Goal: Task Accomplishment & Management: Use online tool/utility

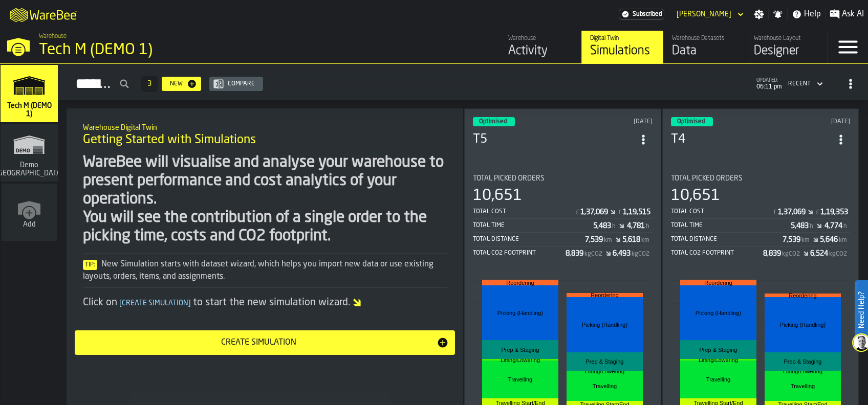
click at [576, 166] on section "Total Picked Orders 10,651 Total Cost £ 1,37,069 £ 1,19,515 Total Time 5,483 h …" at bounding box center [563, 312] width 180 height 293
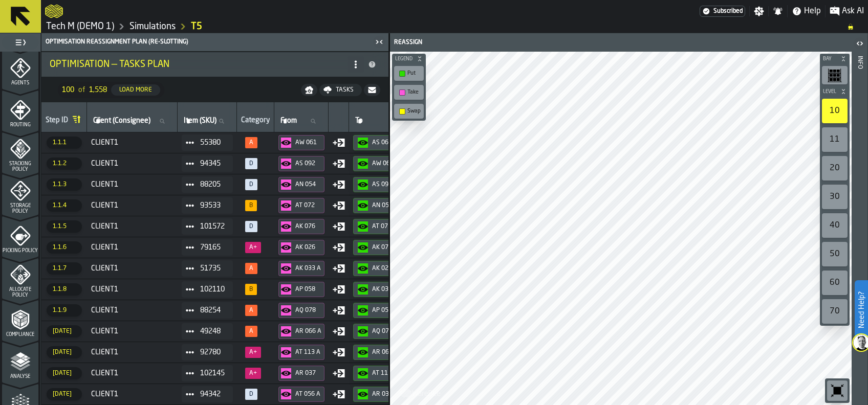
scroll to position [401, 0]
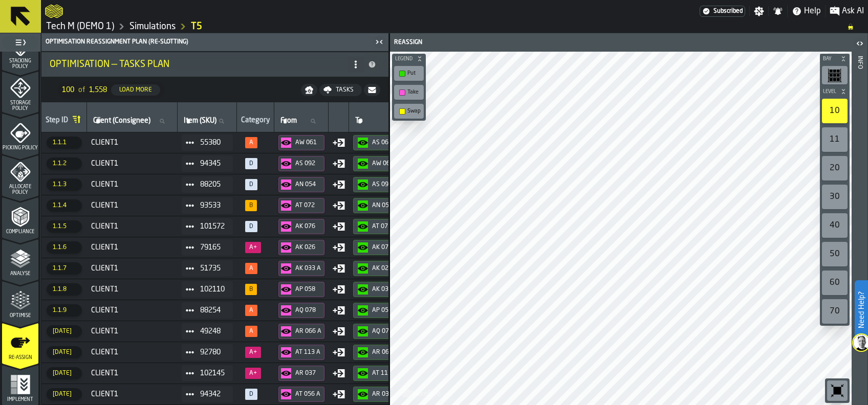
click at [15, 306] on icon "menu Optimise" at bounding box center [20, 306] width 20 height 7
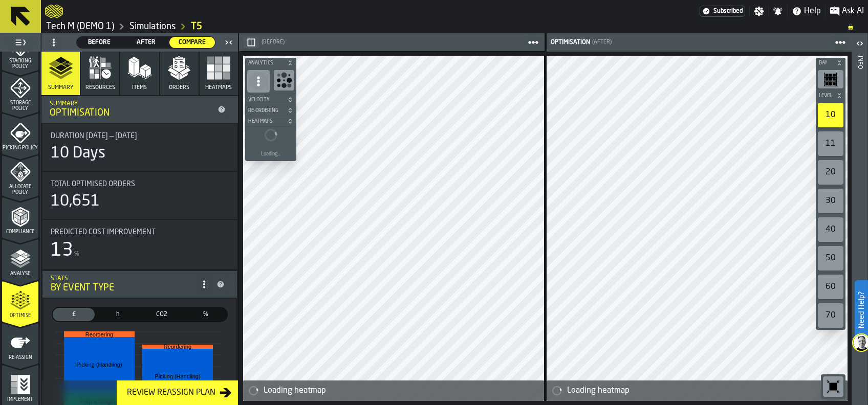
click at [196, 24] on link "T5" at bounding box center [196, 26] width 11 height 11
click at [197, 24] on link "T5" at bounding box center [196, 26] width 11 height 11
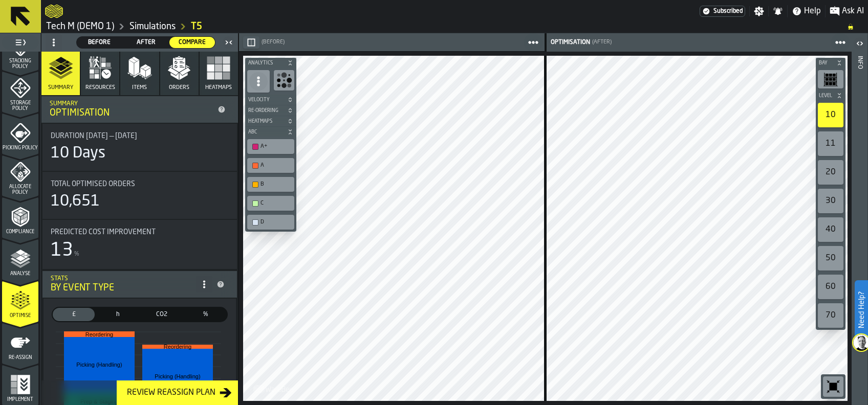
click at [199, 26] on link "T5" at bounding box center [196, 26] width 11 height 11
click at [99, 44] on span "Before" at bounding box center [99, 42] width 37 height 9
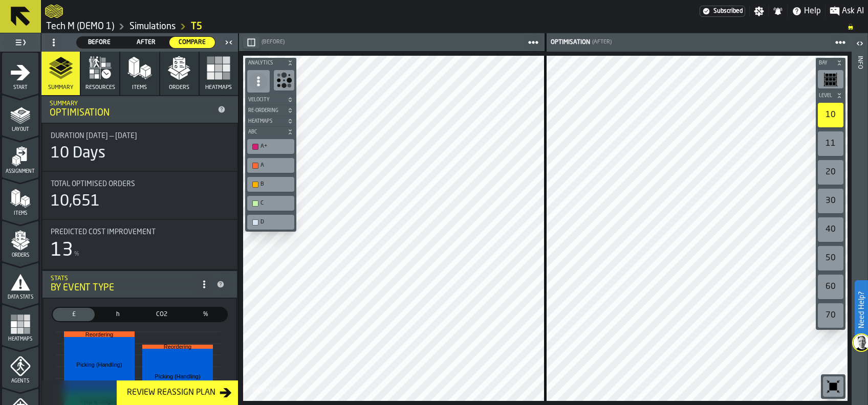
click at [97, 40] on span "Before" at bounding box center [99, 42] width 37 height 9
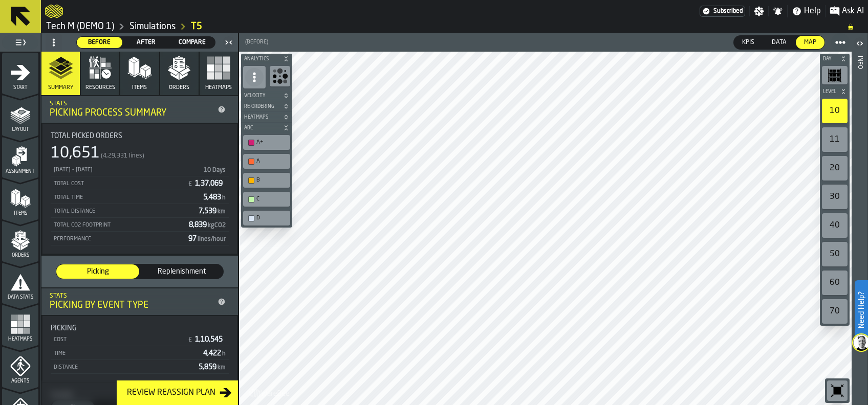
click at [173, 69] on icon "button" at bounding box center [179, 65] width 12 height 14
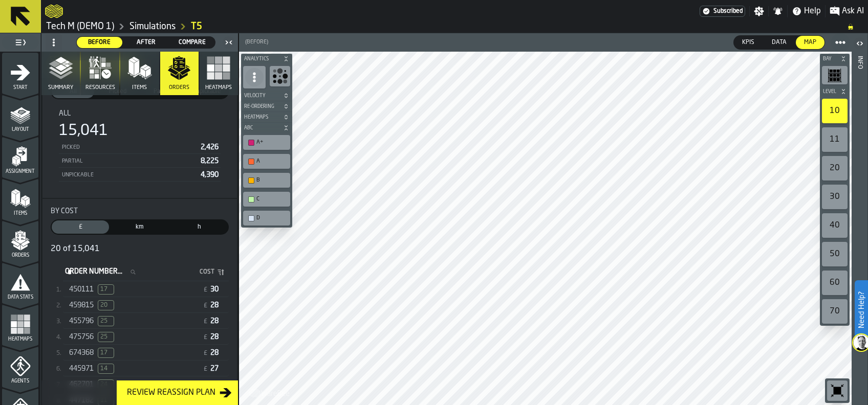
scroll to position [205, 0]
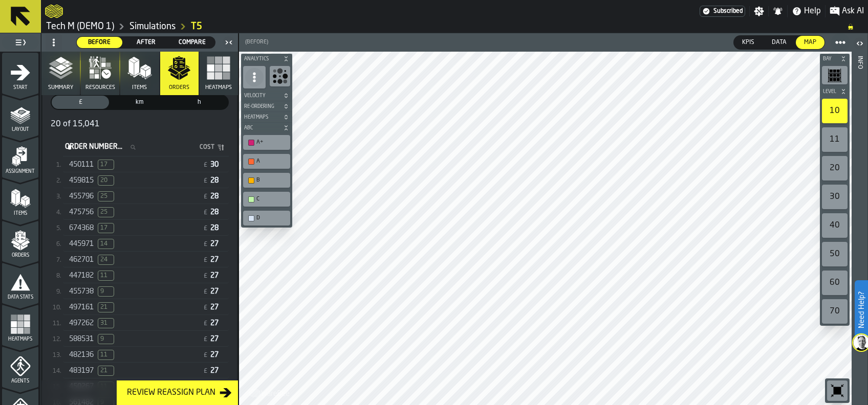
click at [81, 162] on span "450111" at bounding box center [81, 165] width 25 height 8
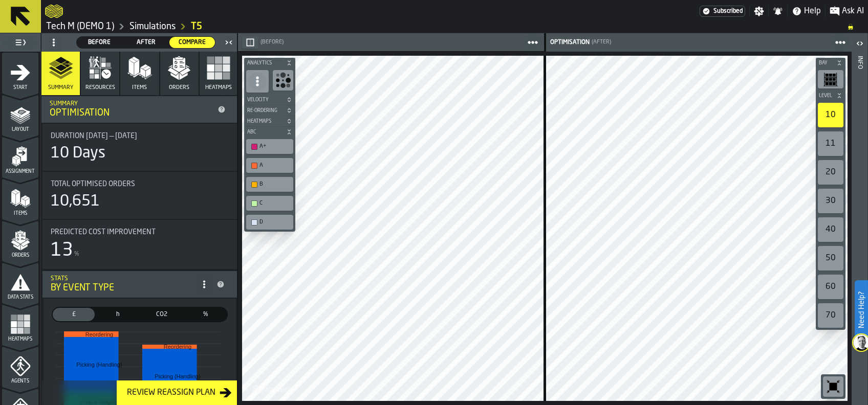
click at [175, 74] on icon "button" at bounding box center [179, 68] width 25 height 25
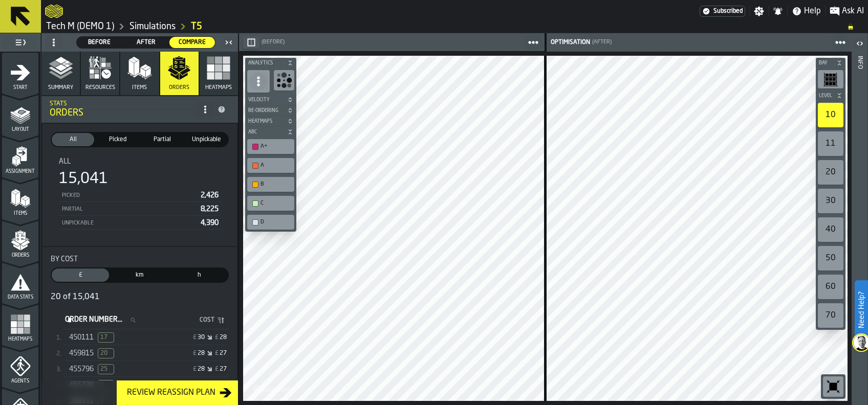
click at [78, 336] on span "450111" at bounding box center [81, 338] width 25 height 8
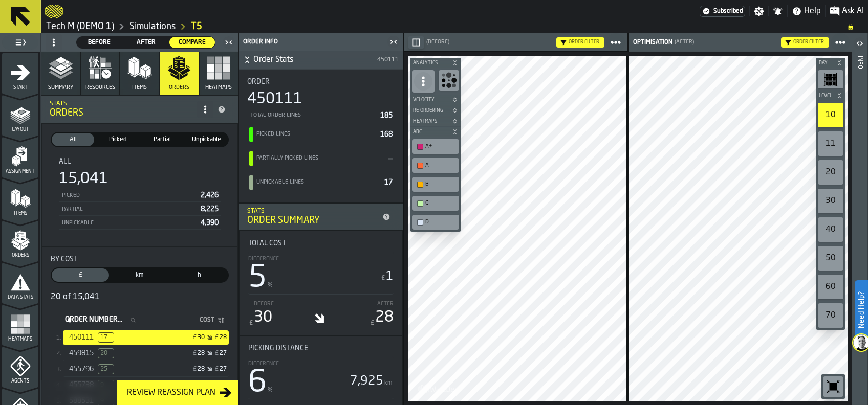
click at [199, 27] on link "T5" at bounding box center [196, 26] width 11 height 11
click at [196, 26] on link "T5" at bounding box center [196, 26] width 11 height 11
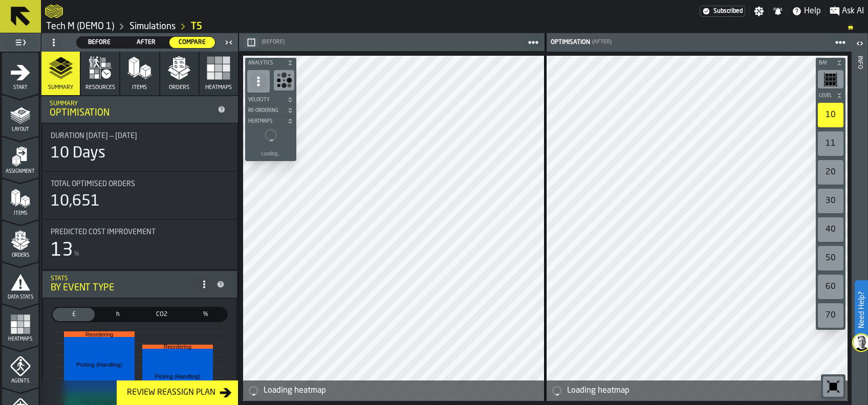
click at [95, 73] on icon "button" at bounding box center [97, 71] width 5 height 5
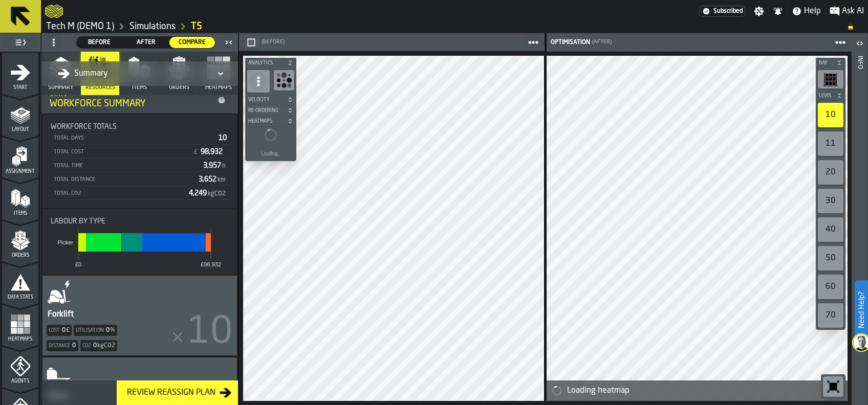
scroll to position [124, 0]
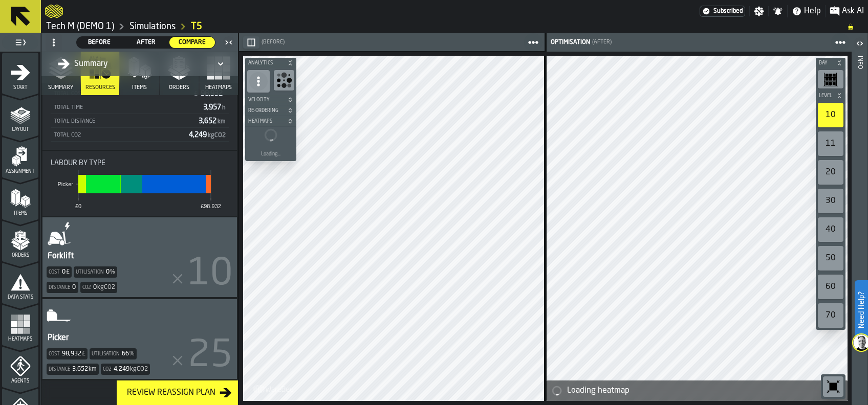
click at [130, 320] on div "Picker Cost 98,932 £ Utilisation 66 % Distance 3,652 km Co2 4,249 kgCO2" at bounding box center [139, 339] width 194 height 80
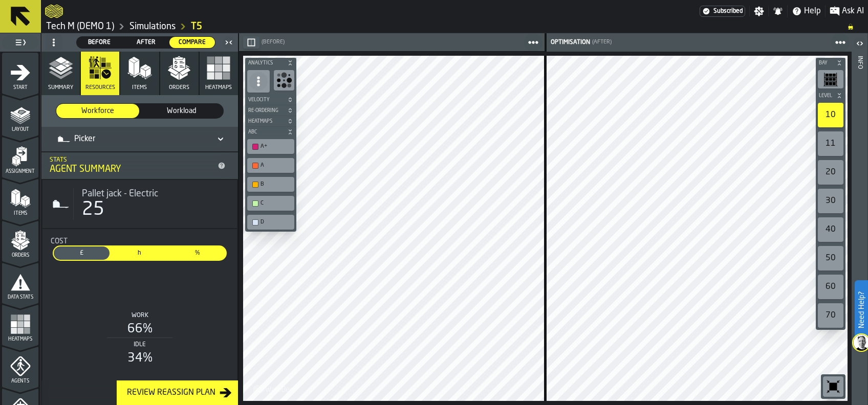
click at [102, 41] on span "Before" at bounding box center [99, 42] width 37 height 9
